Goal: Transaction & Acquisition: Book appointment/travel/reservation

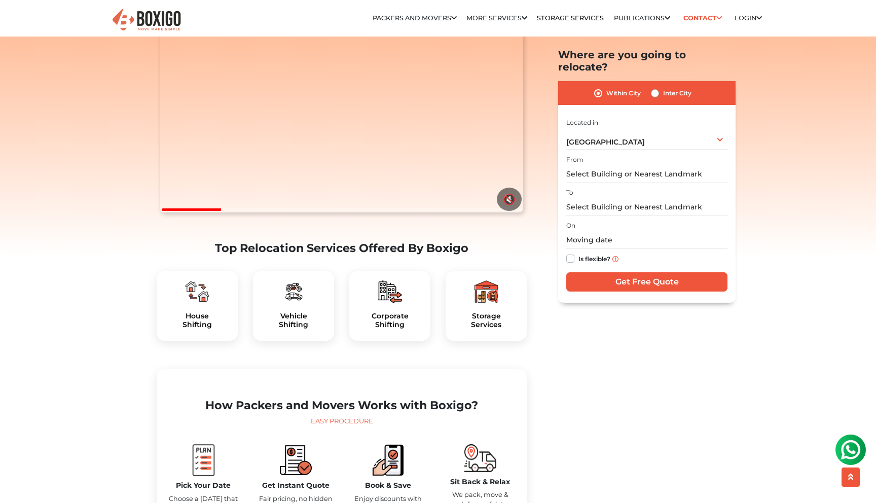
scroll to position [127, 0]
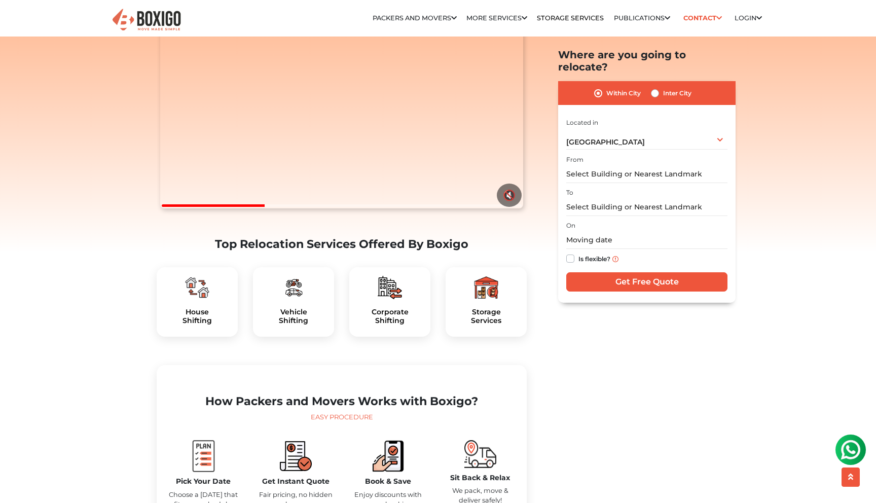
click at [202, 337] on div "House Shifting" at bounding box center [197, 302] width 81 height 70
click at [199, 325] on h5 "House Shifting" at bounding box center [197, 316] width 65 height 17
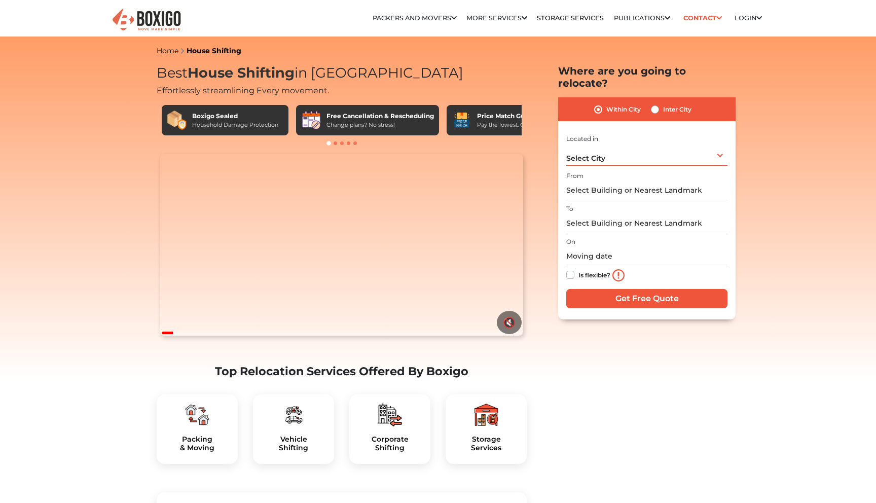
click at [606, 145] on div "Select City Select City Bangalore Bengaluru Bhopal Bhubaneswar Chennai Coimbato…" at bounding box center [646, 155] width 161 height 21
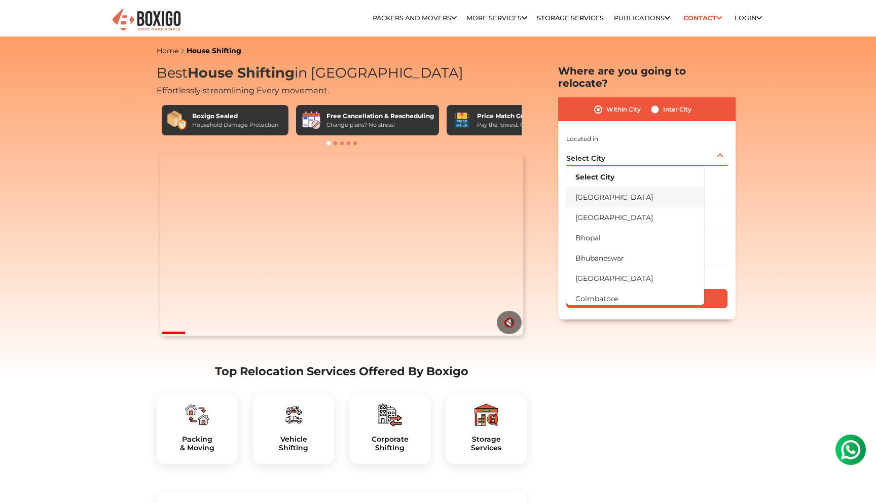
click at [594, 189] on li "[GEOGRAPHIC_DATA]" at bounding box center [635, 197] width 138 height 20
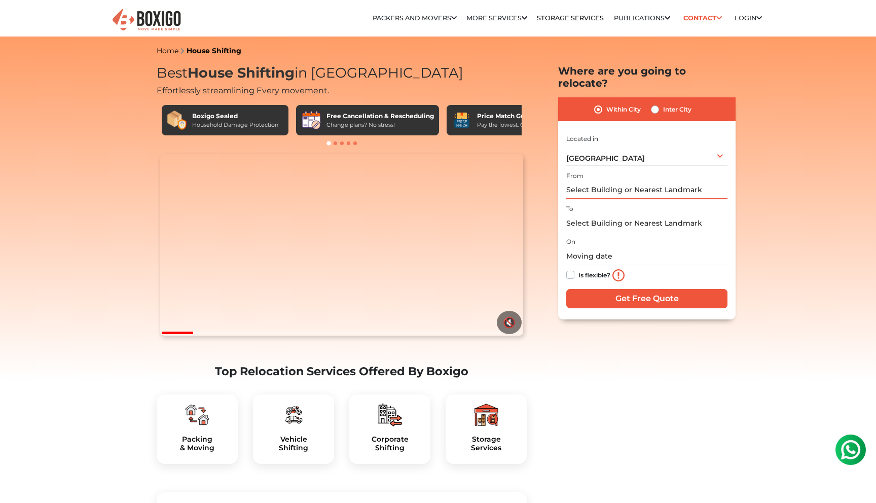
click at [590, 182] on input "text" at bounding box center [646, 191] width 161 height 18
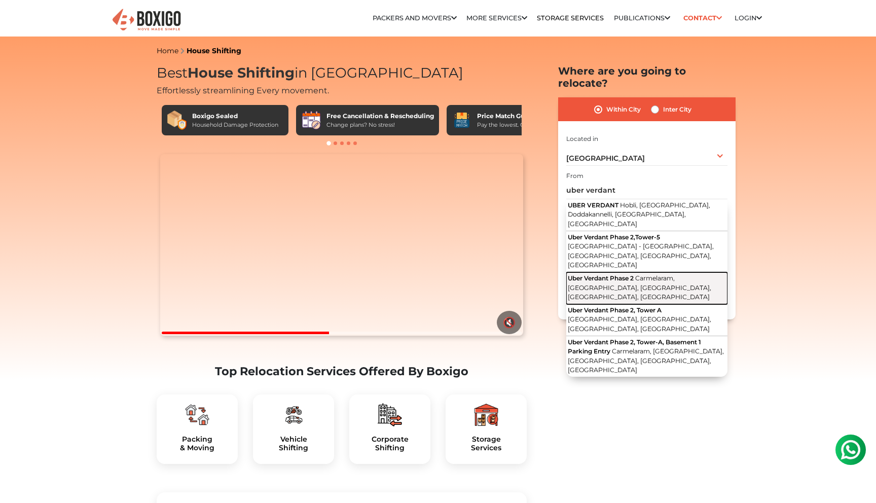
click at [616, 274] on span "Uber Verdant Phase 2" at bounding box center [601, 278] width 66 height 8
type input "Uber Verdant Phase 2, Carmelaram, Janatha Colony, Chikkabellandur, Bengaluru, K…"
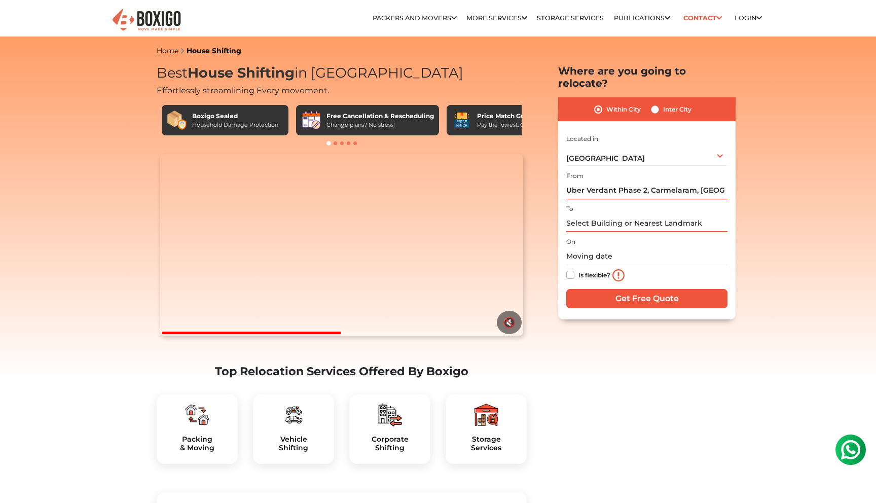
click at [606, 215] on input "text" at bounding box center [646, 224] width 161 height 18
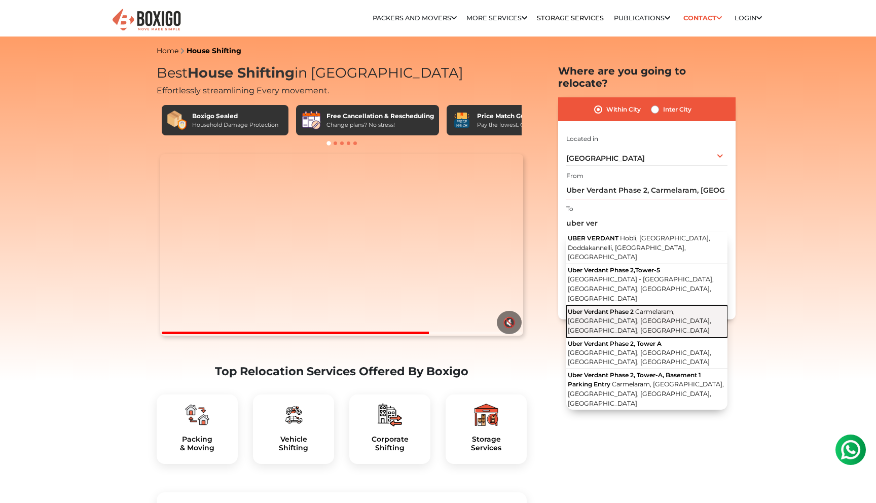
click at [624, 308] on span "Carmelaram, Janatha Colony, Chikkabellandur, Bengaluru, Karnataka" at bounding box center [640, 321] width 144 height 26
type input "Uber Verdant Phase 2, Carmelaram, Janatha Colony, Chikkabellandur, Bengaluru, K…"
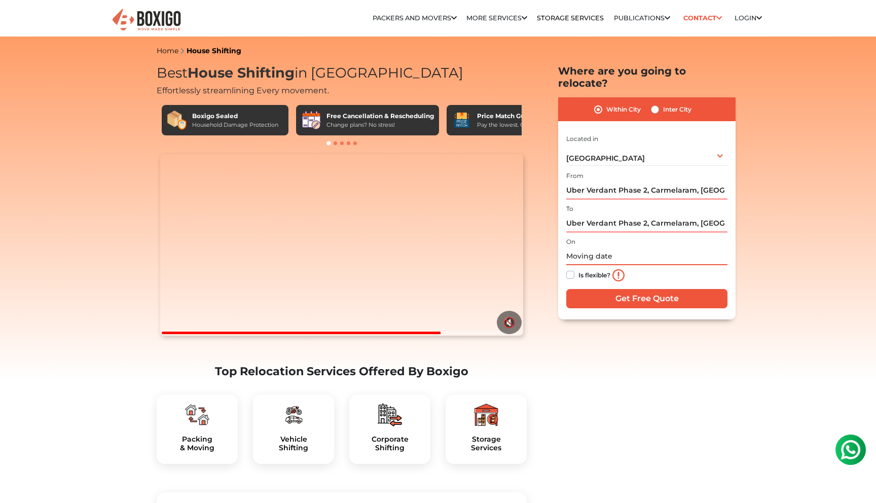
click at [598, 247] on input "text" at bounding box center [646, 256] width 161 height 18
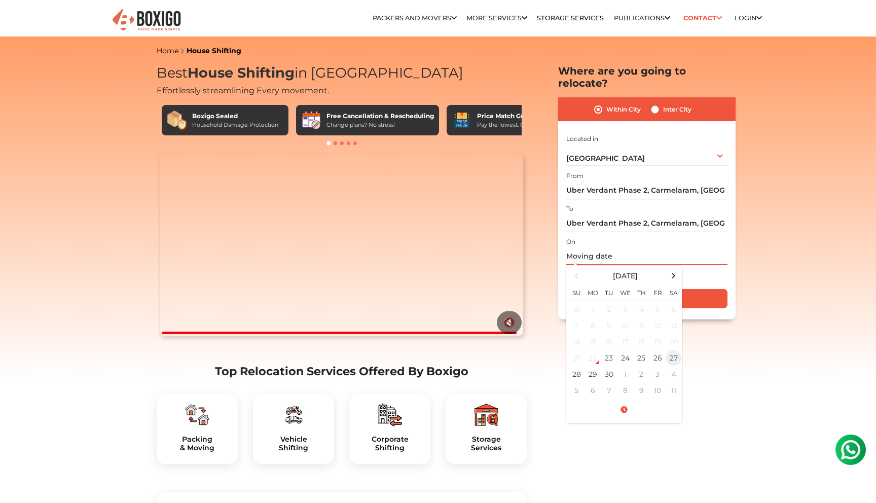
click at [675, 350] on td "27" at bounding box center [674, 358] width 16 height 16
type input "09/27/2025 12:00 AM"
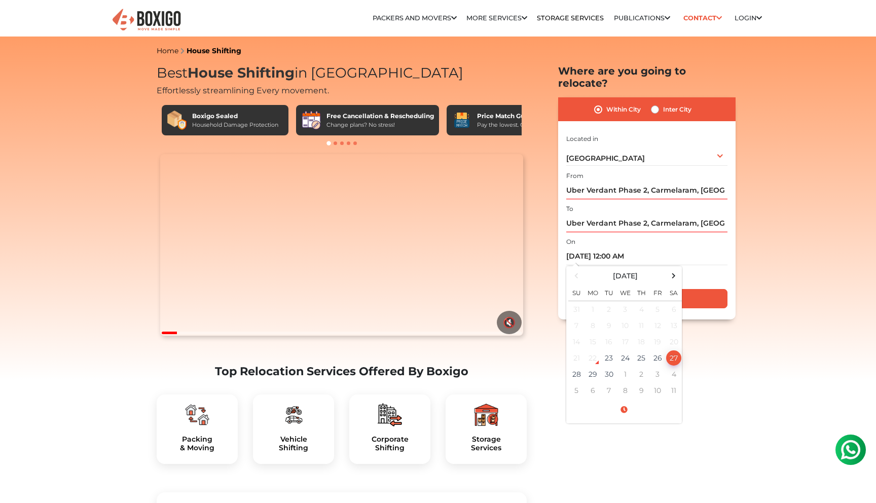
click at [718, 265] on div "Is flexible?" at bounding box center [646, 275] width 161 height 20
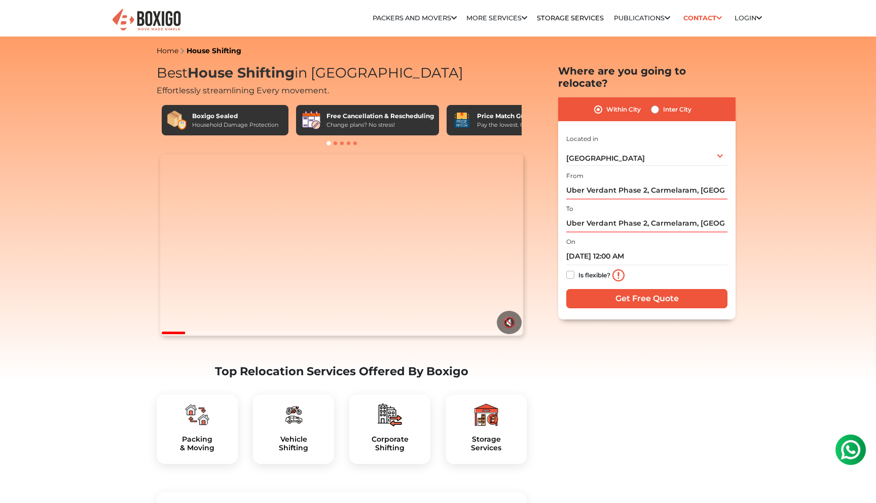
click at [718, 265] on div "Is flexible?" at bounding box center [646, 275] width 161 height 20
click at [615, 289] on input "Get Free Quote" at bounding box center [646, 298] width 161 height 19
click at [628, 215] on input "Uber Verdant Phase 2, Carmelaram, Janatha Colony, Chikkabellandur, Bengaluru, K…" at bounding box center [646, 224] width 161 height 18
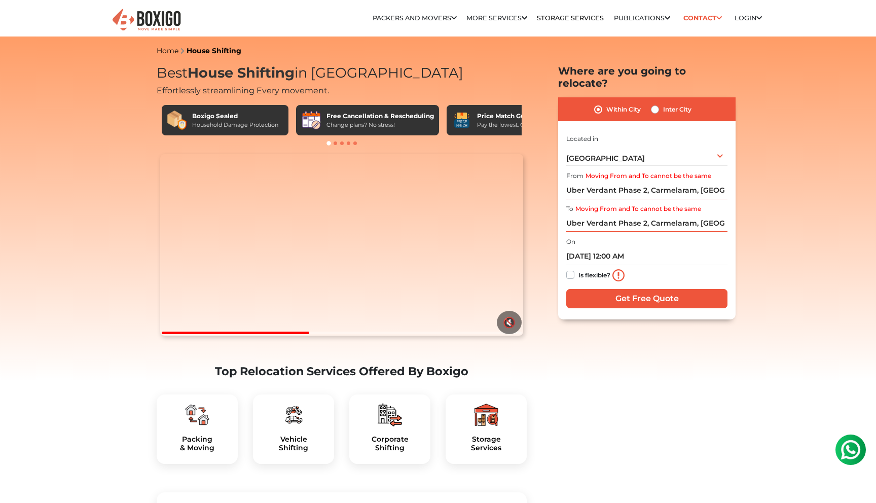
click at [646, 215] on input "Uber Verdant Phase 2, Carmelaram, Janatha Colony, Chikkabellandur, Bengaluru, K…" at bounding box center [646, 224] width 161 height 18
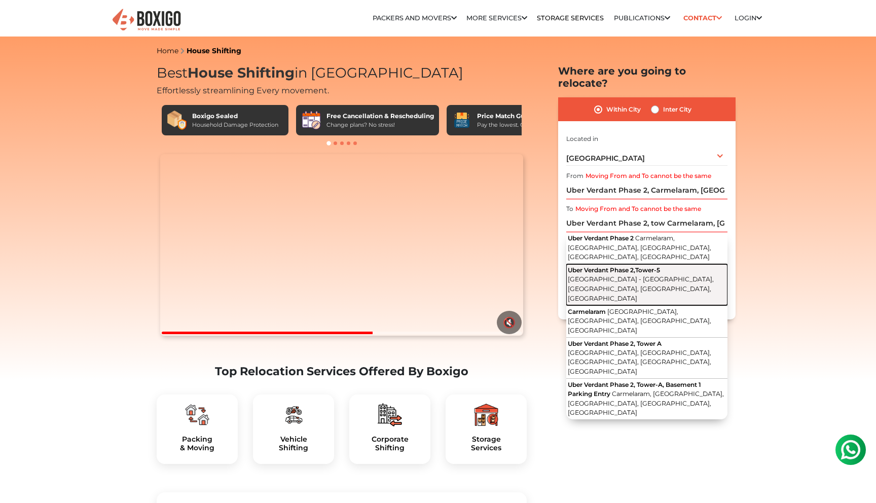
click at [646, 275] on span "Sarjapur - Marathahalli Road, Carmelaram, Janatha Colony, Chikkabellandur, Beng…" at bounding box center [641, 288] width 146 height 26
type input "Uber Verdant Phase 2,Tower-5, Sarjapur - Marathahalli Road, Carmelaram, Janatha…"
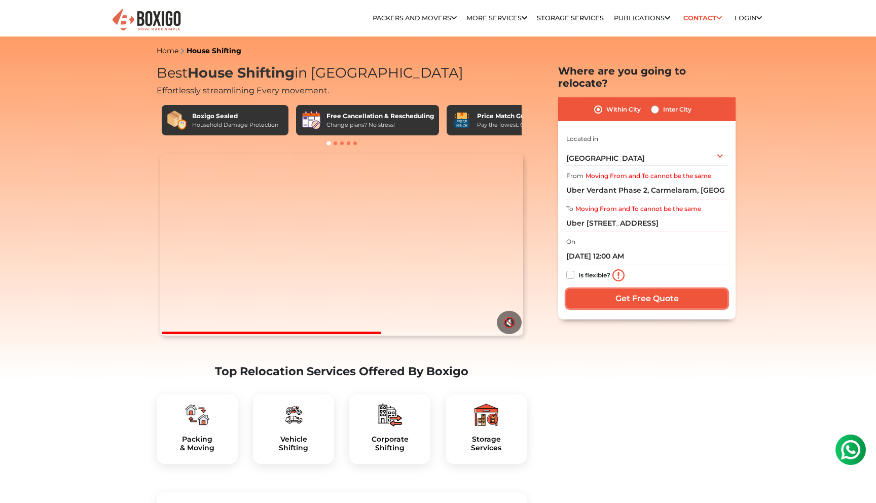
click at [673, 290] on input "Get Free Quote" at bounding box center [646, 298] width 161 height 19
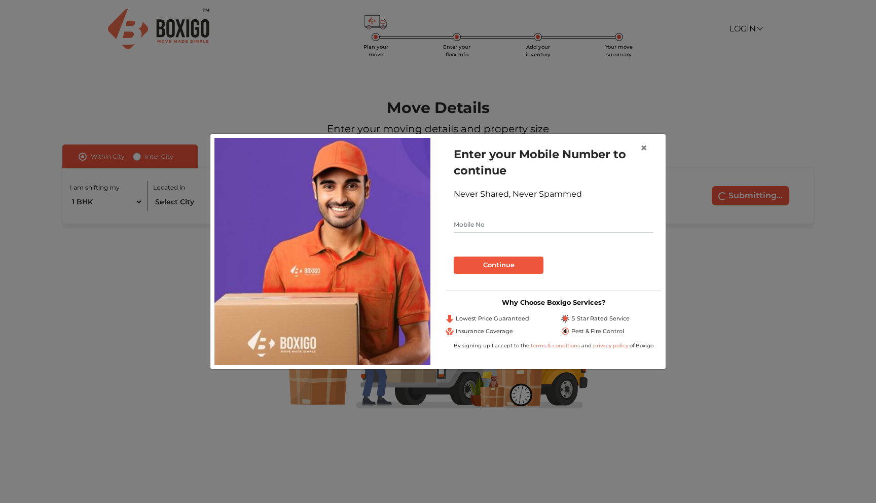
click at [490, 227] on input "text" at bounding box center [554, 225] width 200 height 16
type input "8754558674"
